Goal: Find specific page/section: Find specific page/section

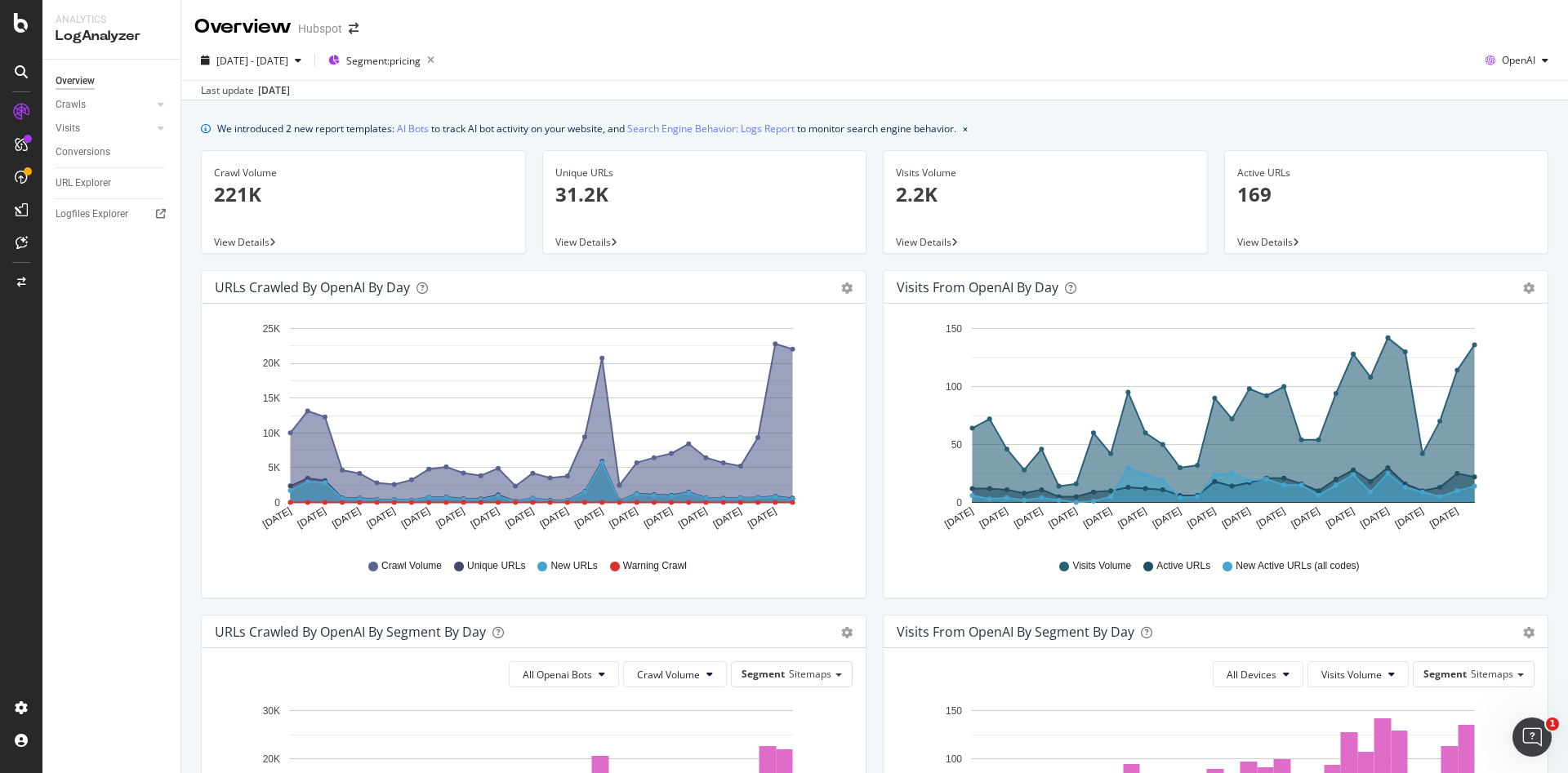
scroll to position [588, 0]
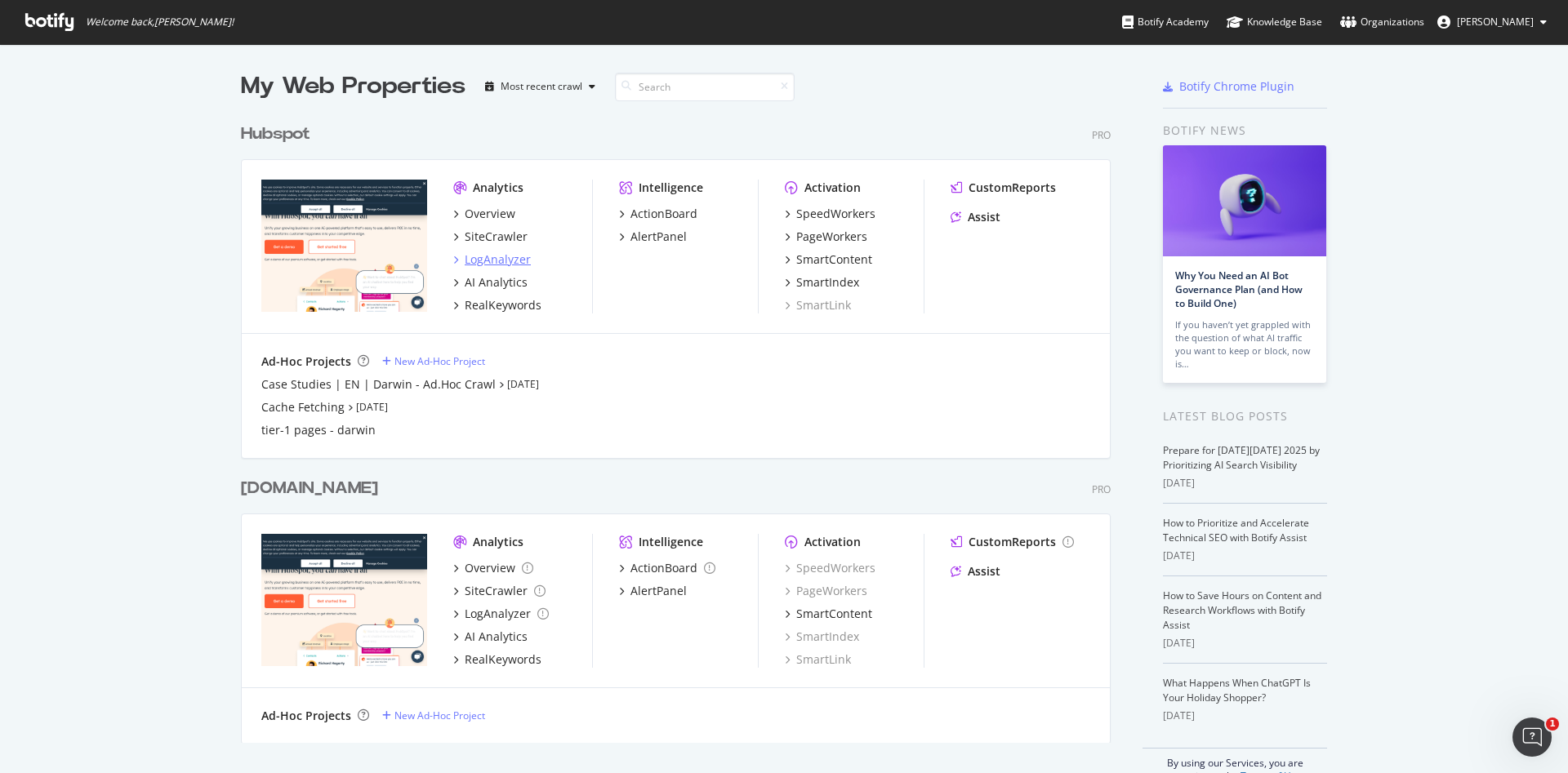
click at [471, 263] on div "LogAnalyzer" at bounding box center [498, 260] width 66 height 16
